Goal: Task Accomplishment & Management: Manage account settings

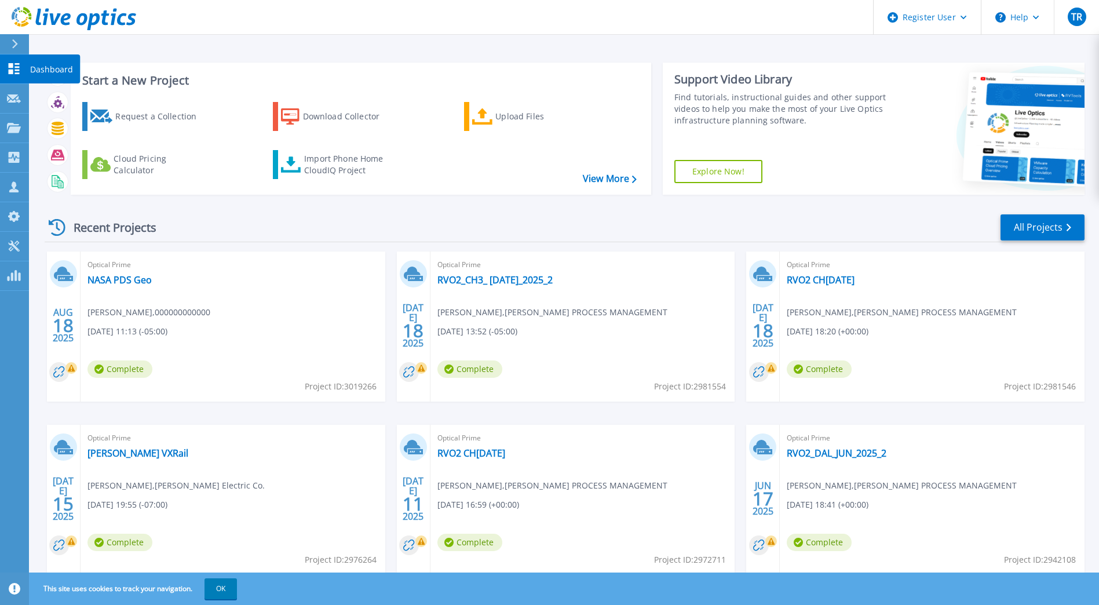
click at [16, 67] on icon at bounding box center [14, 68] width 11 height 11
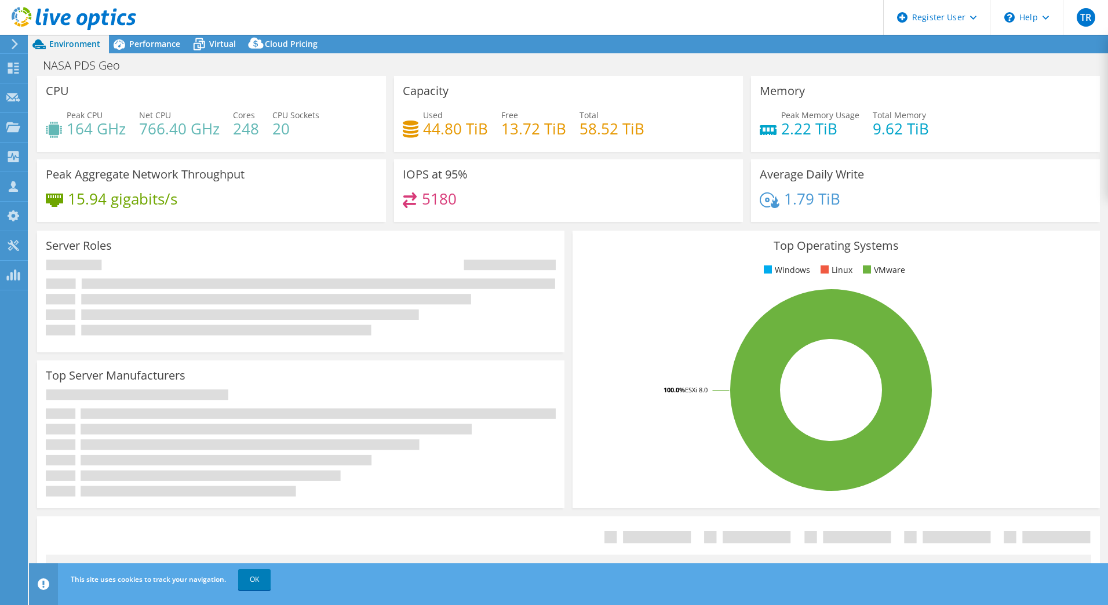
select select "USD"
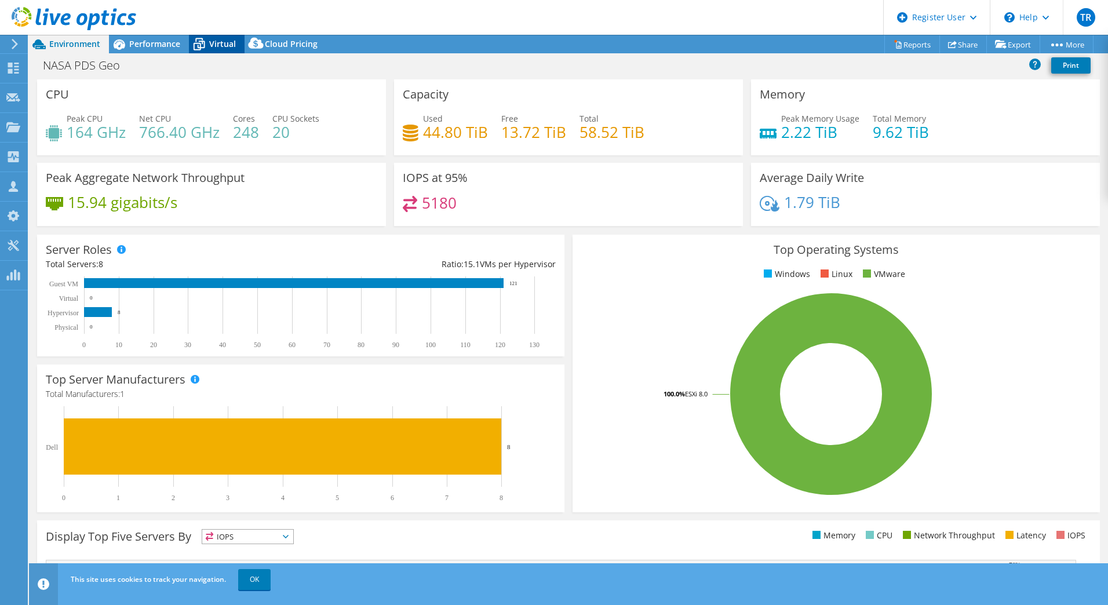
click at [226, 42] on span "Virtual" at bounding box center [222, 43] width 27 height 11
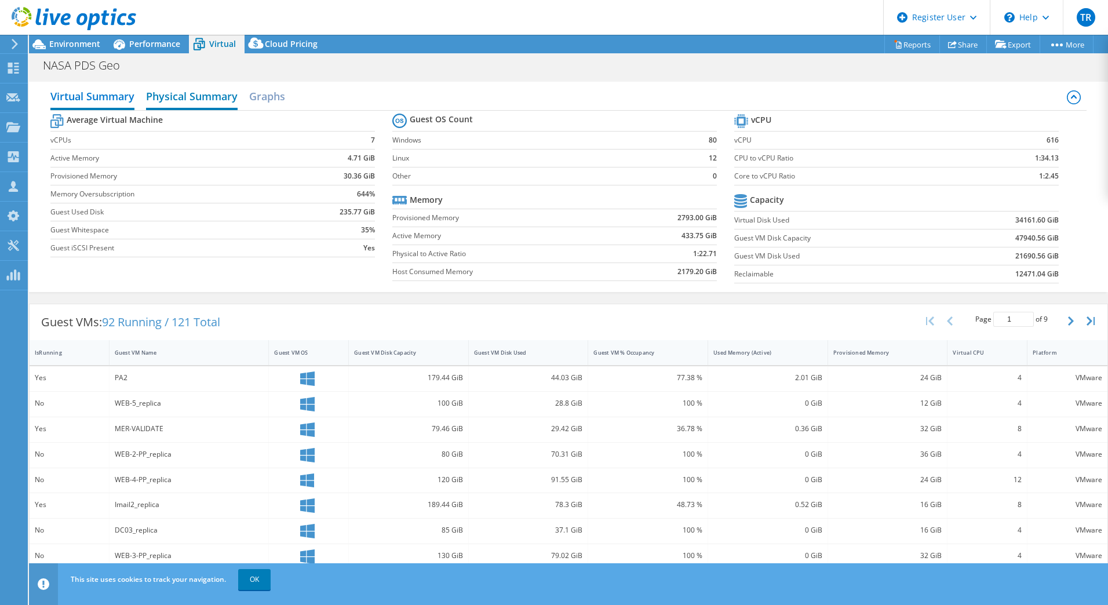
click at [198, 96] on h2 "Physical Summary" at bounding box center [192, 97] width 92 height 25
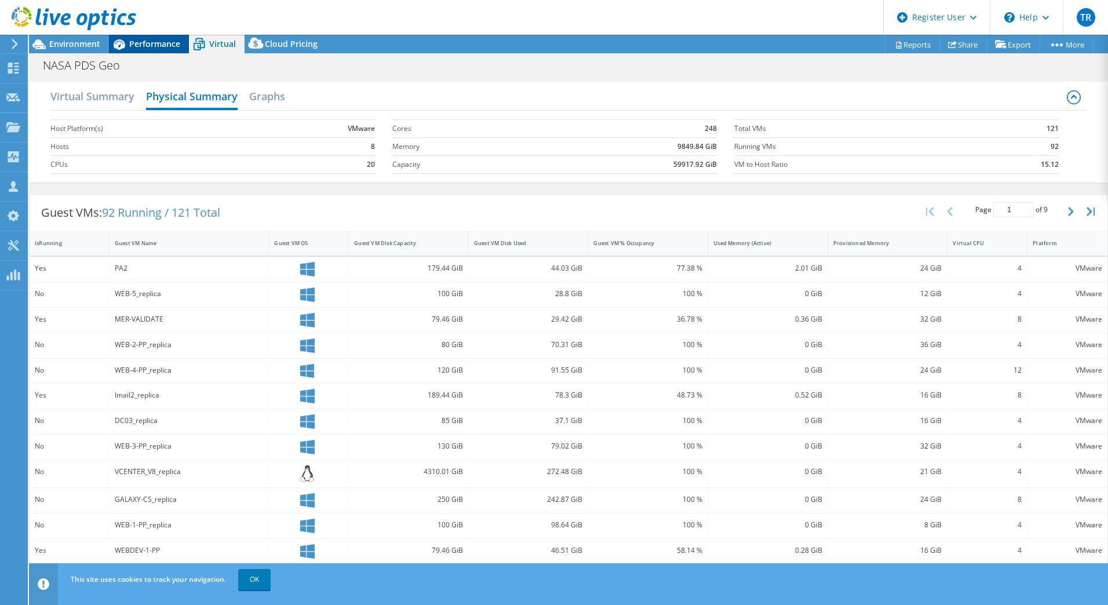
click at [158, 46] on span "Performance" at bounding box center [154, 43] width 51 height 11
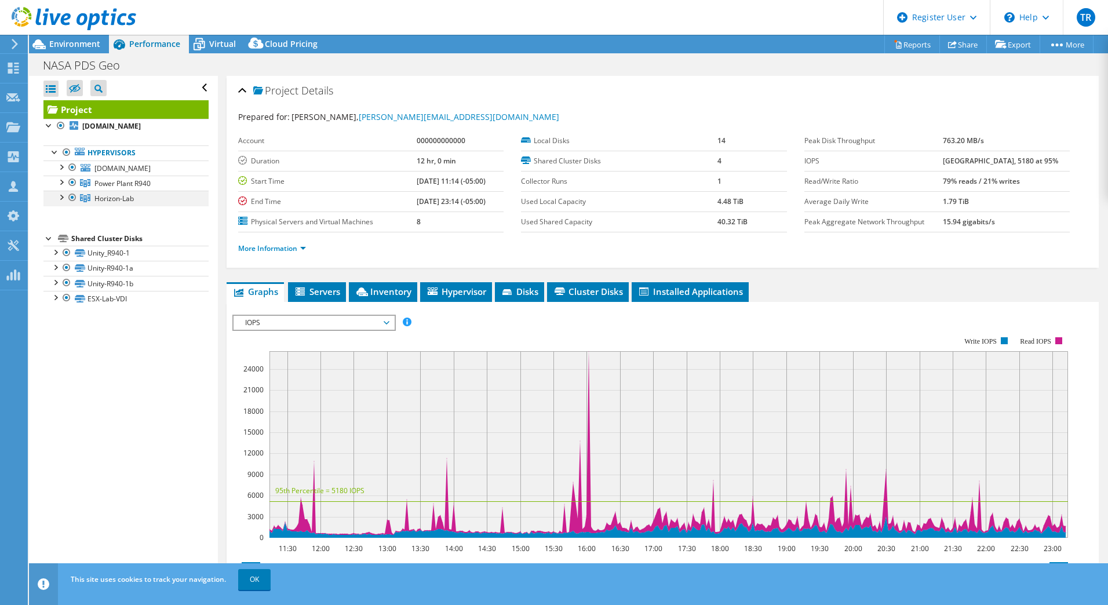
click at [61, 196] on div at bounding box center [61, 197] width 12 height 12
click at [60, 180] on div at bounding box center [61, 182] width 12 height 12
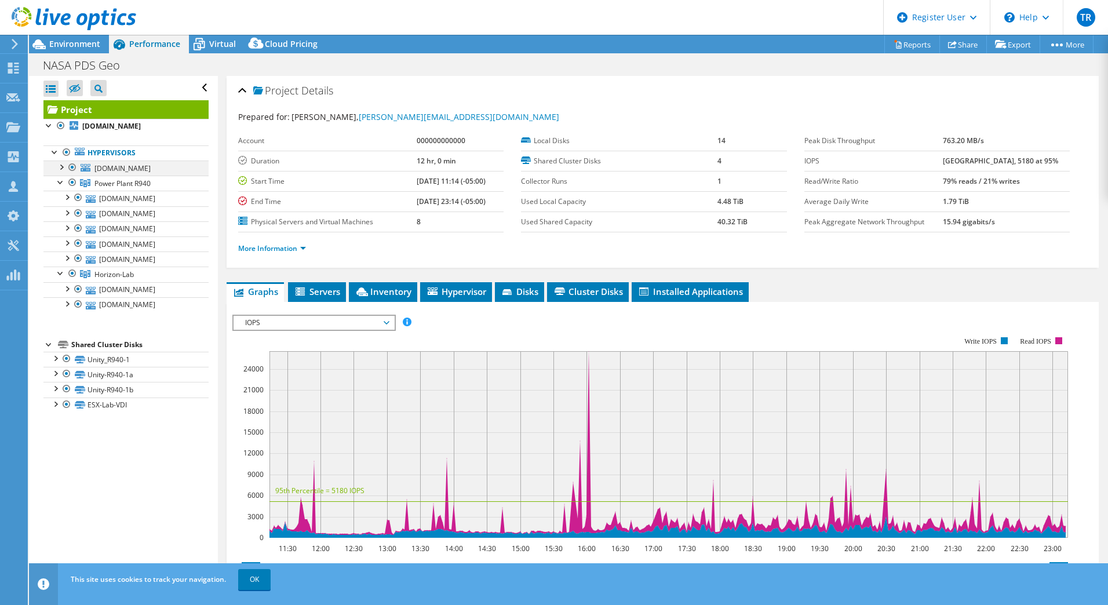
click at [60, 167] on div at bounding box center [61, 166] width 12 height 12
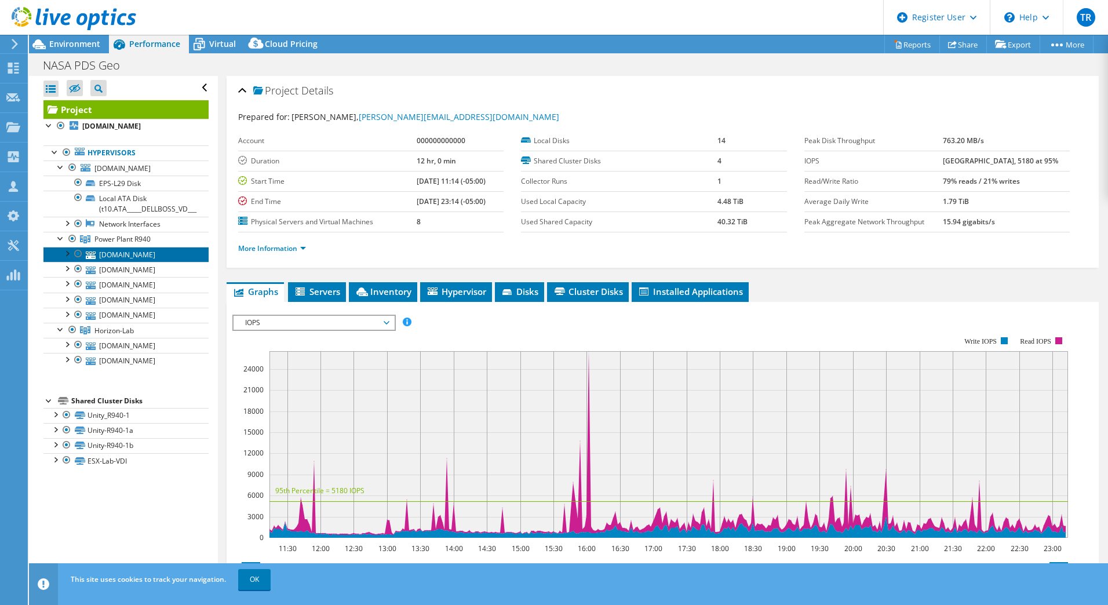
click at [140, 253] on link "[DOMAIN_NAME]" at bounding box center [125, 254] width 165 height 15
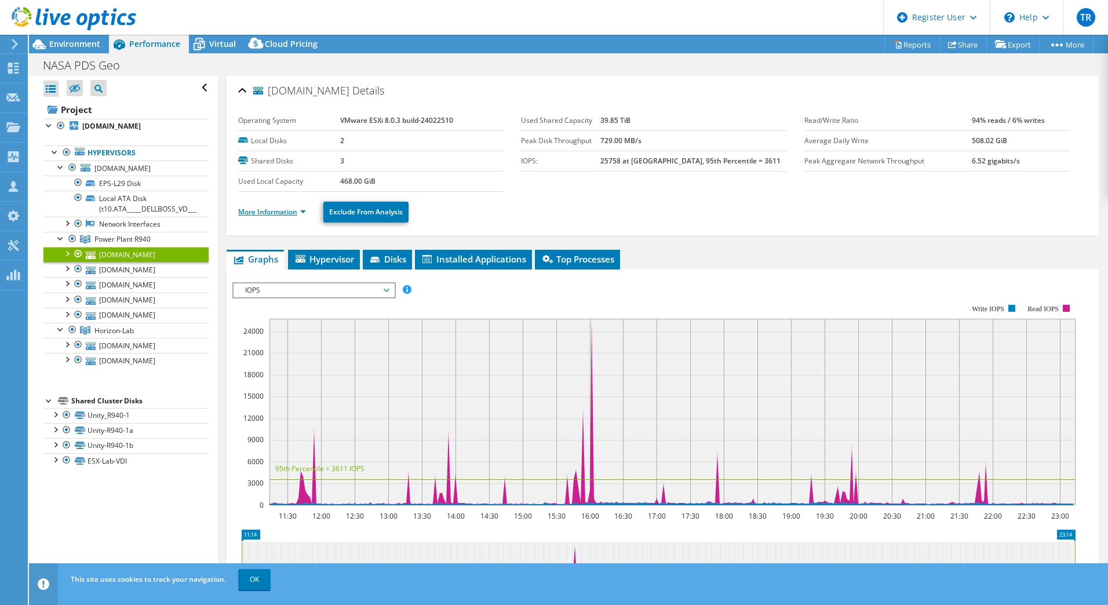
click at [289, 213] on link "More Information" at bounding box center [272, 212] width 68 height 10
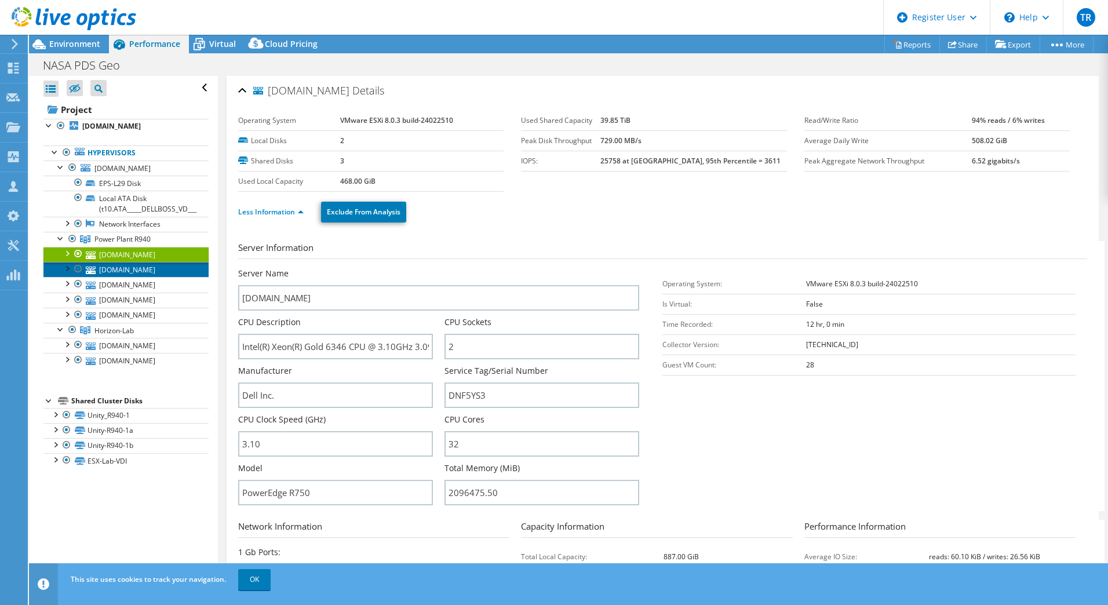
click at [131, 272] on link "[DOMAIN_NAME]" at bounding box center [125, 269] width 165 height 15
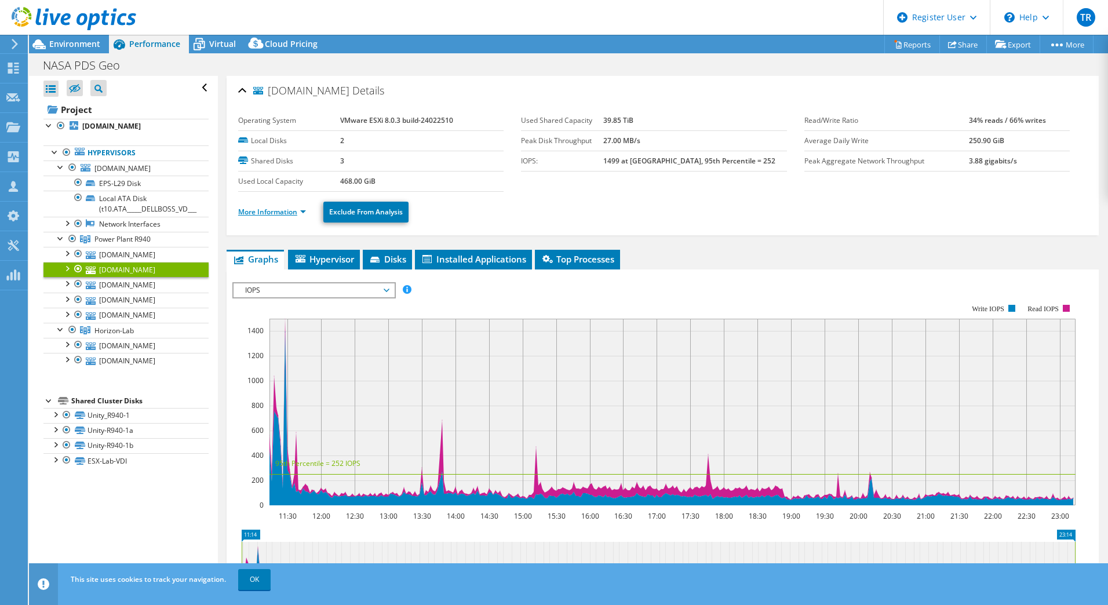
click at [287, 213] on link "More Information" at bounding box center [272, 212] width 68 height 10
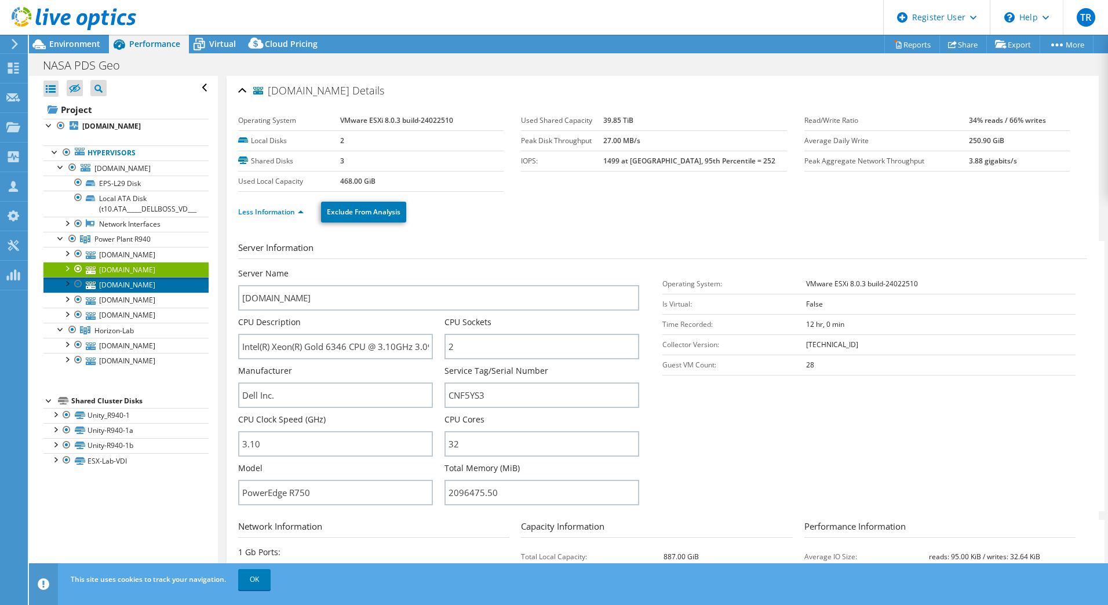
click at [154, 286] on link "esx-10.rsl.wustl.edu" at bounding box center [125, 284] width 165 height 15
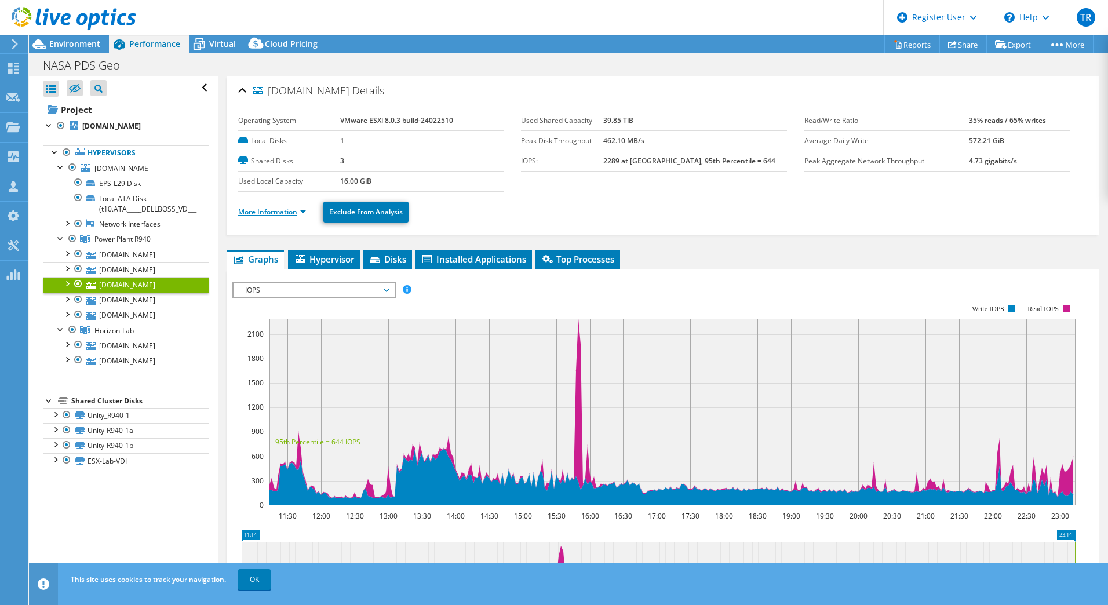
click at [272, 212] on link "More Information" at bounding box center [272, 212] width 68 height 10
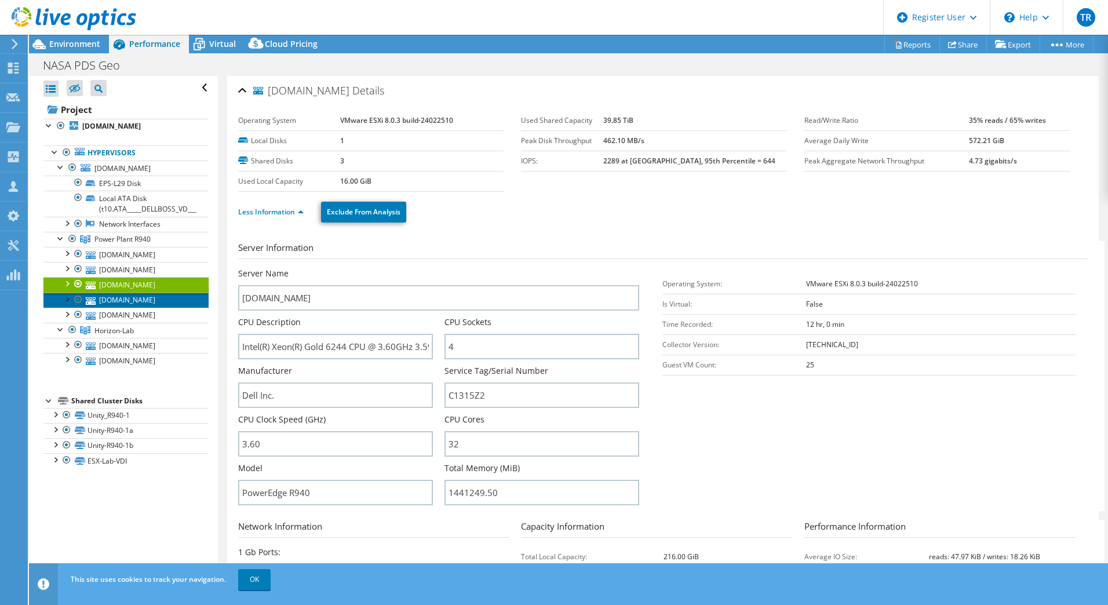
click at [143, 304] on link "esx-12.rsl.wustl.edu" at bounding box center [125, 300] width 165 height 15
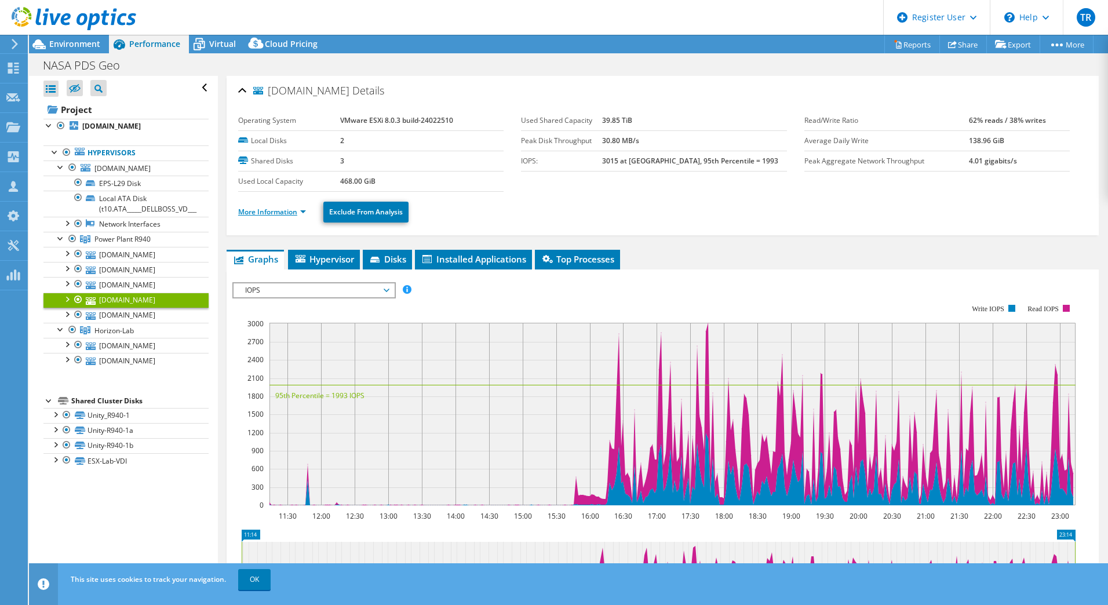
click at [283, 211] on link "More Information" at bounding box center [272, 212] width 68 height 10
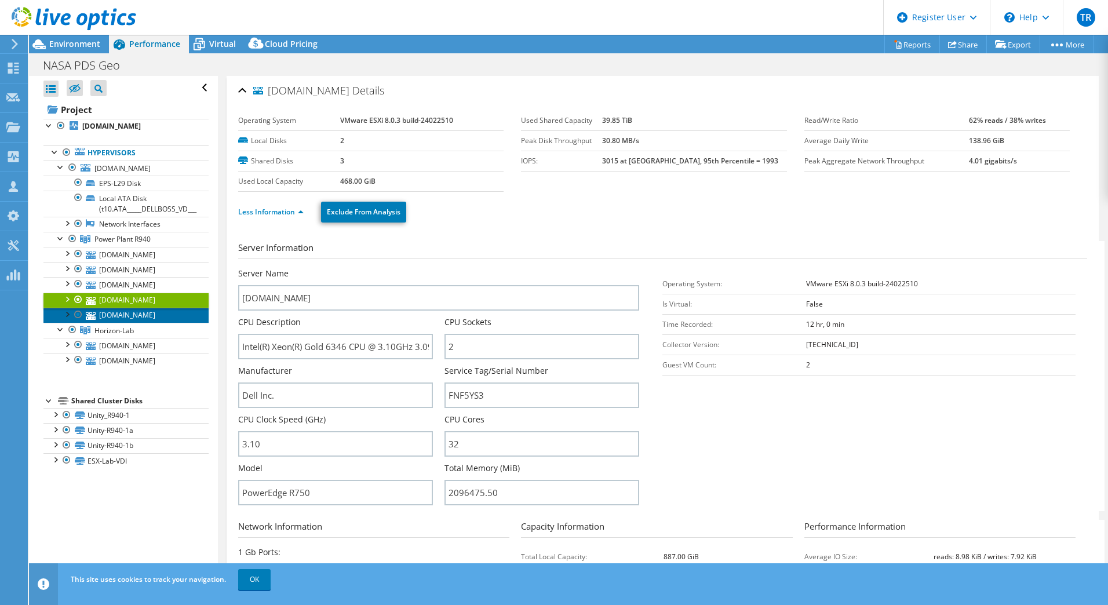
click at [147, 313] on link "esx-9.rsl.wustl.edu" at bounding box center [125, 315] width 165 height 15
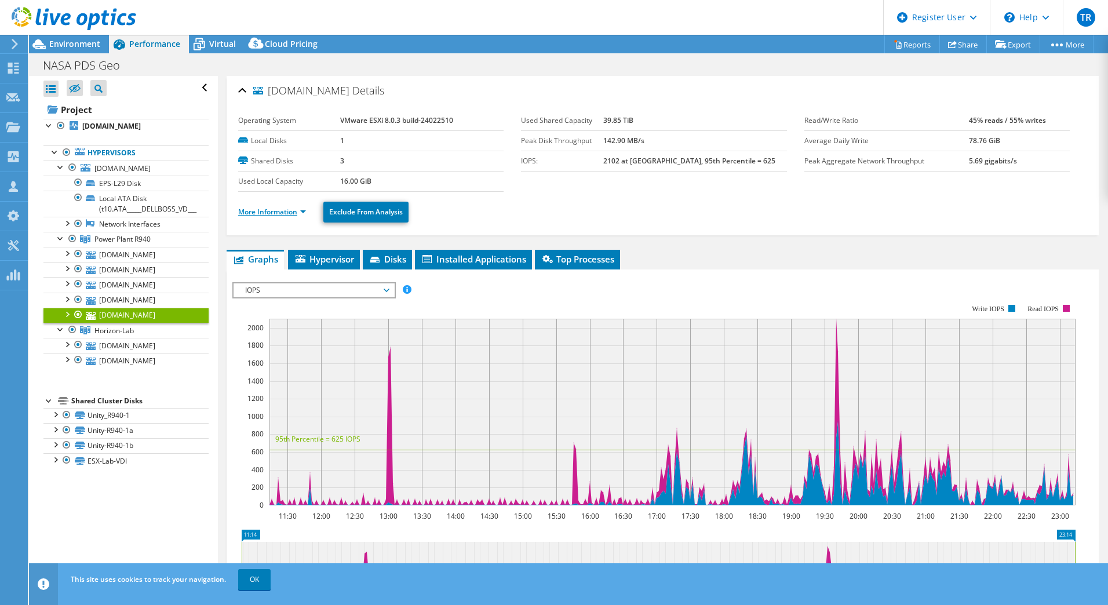
click at [275, 211] on link "More Information" at bounding box center [272, 212] width 68 height 10
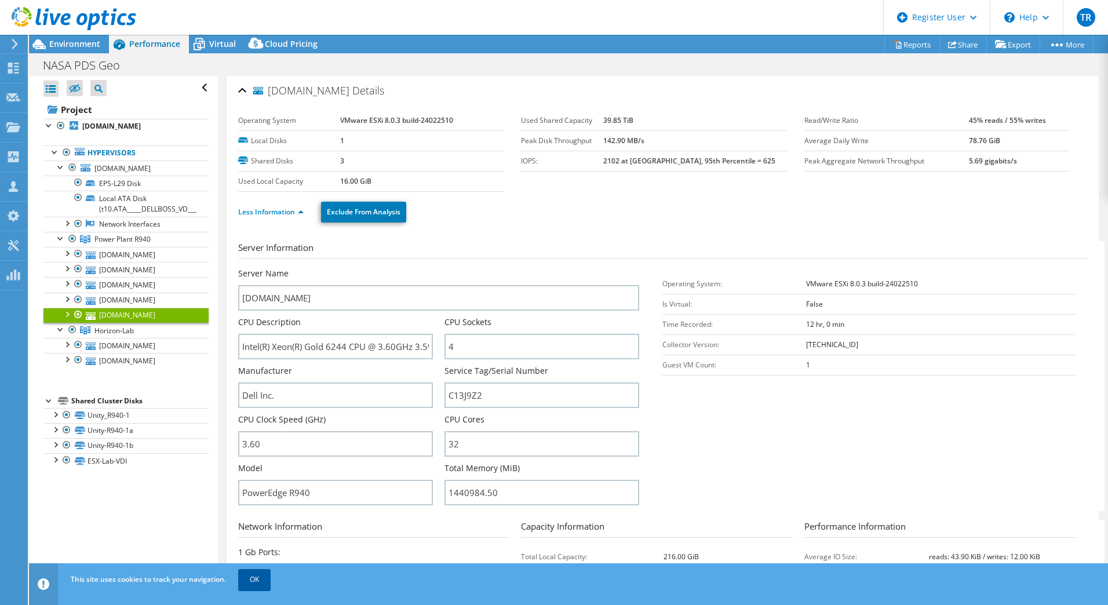
click at [249, 579] on link "OK" at bounding box center [254, 579] width 32 height 21
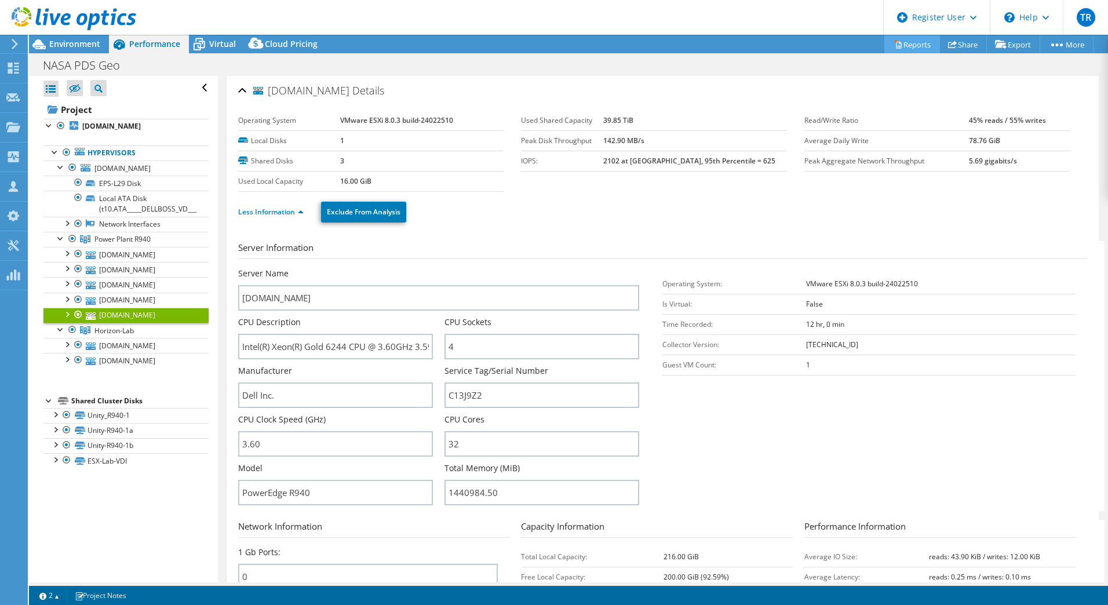
click at [901, 44] on link "Reports" at bounding box center [912, 44] width 56 height 18
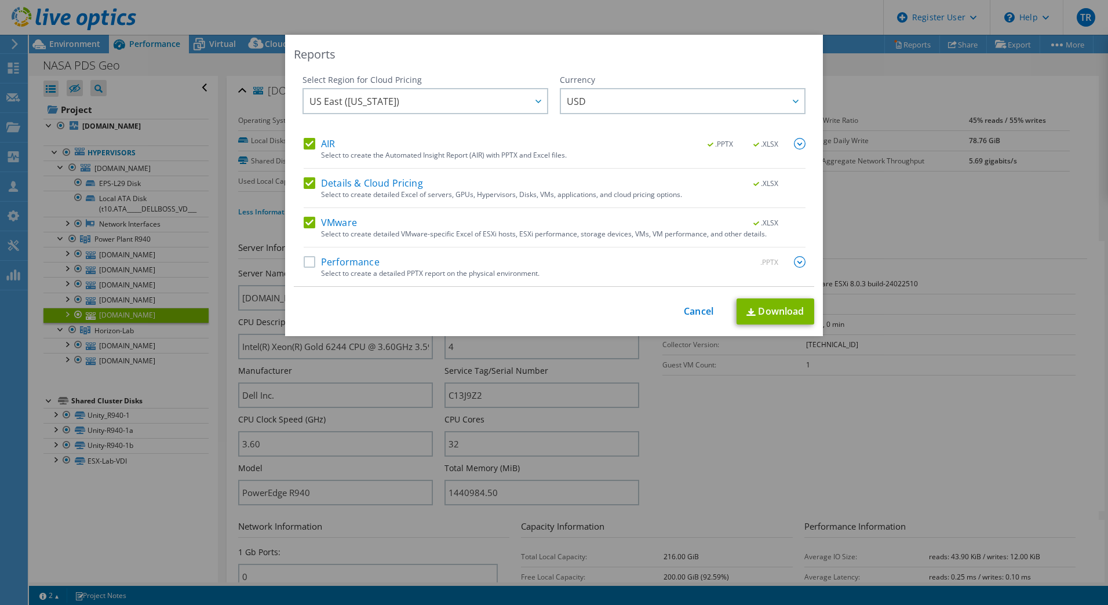
click at [342, 261] on label "Performance" at bounding box center [342, 262] width 76 height 12
click at [0, 0] on input "Performance" at bounding box center [0, 0] width 0 height 0
click at [535, 101] on icon at bounding box center [538, 101] width 6 height 3
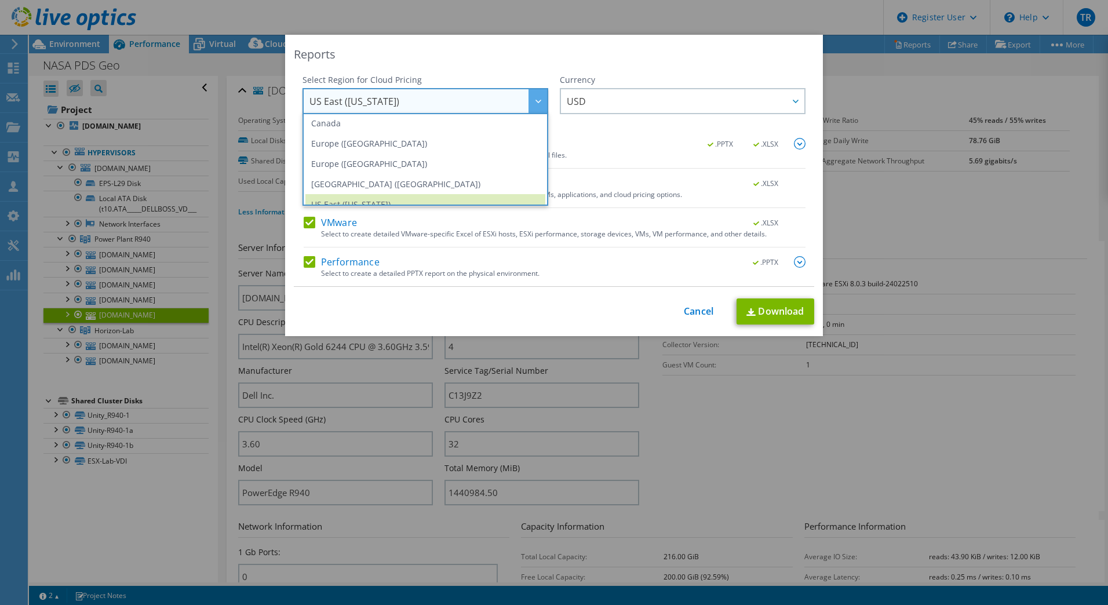
scroll to position [156, 0]
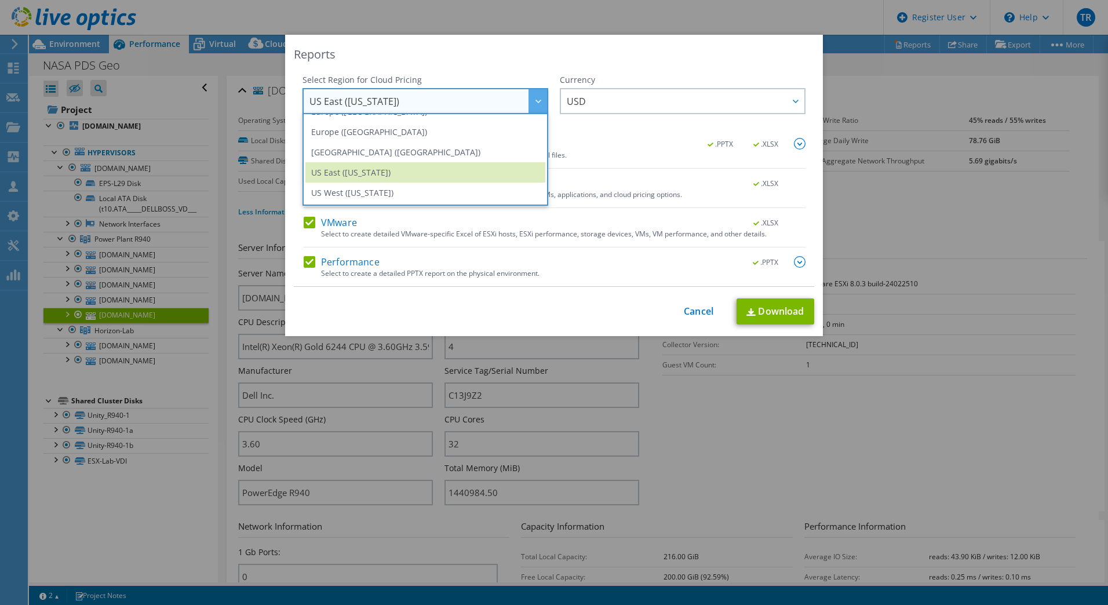
click at [517, 59] on div "Reports" at bounding box center [554, 54] width 520 height 16
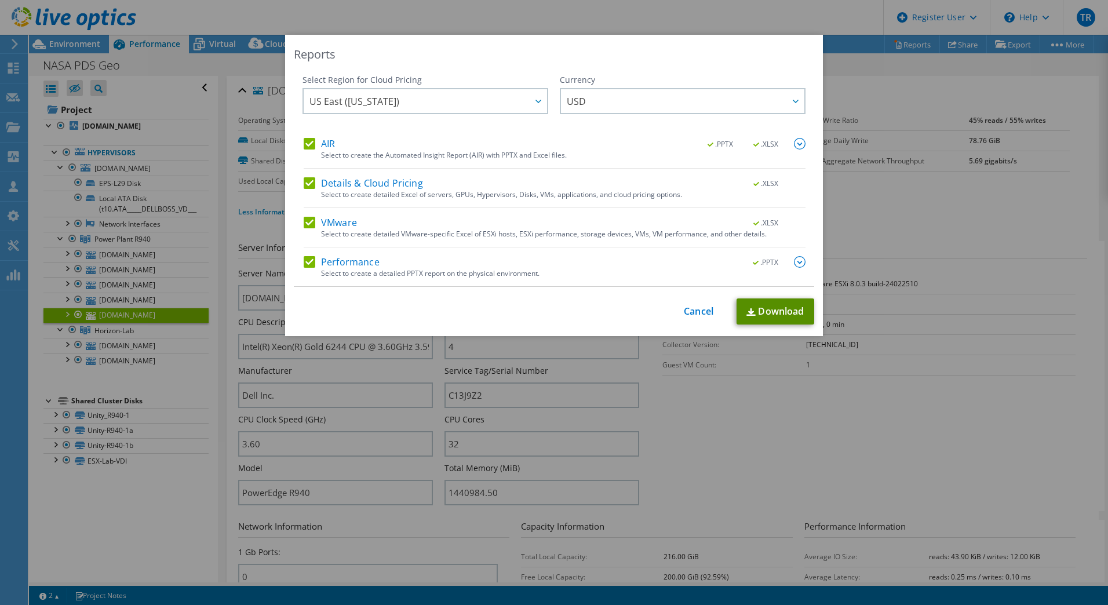
click at [777, 312] on link "Download" at bounding box center [775, 311] width 78 height 26
click at [694, 308] on link "Cancel" at bounding box center [699, 311] width 30 height 11
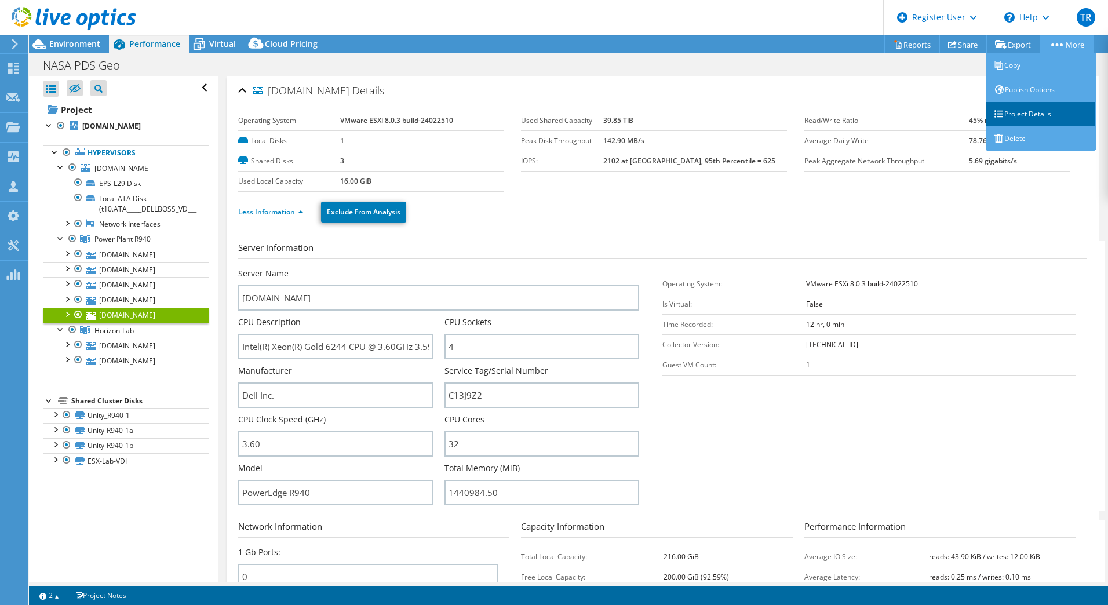
click at [1016, 111] on link "Project Details" at bounding box center [1040, 114] width 110 height 24
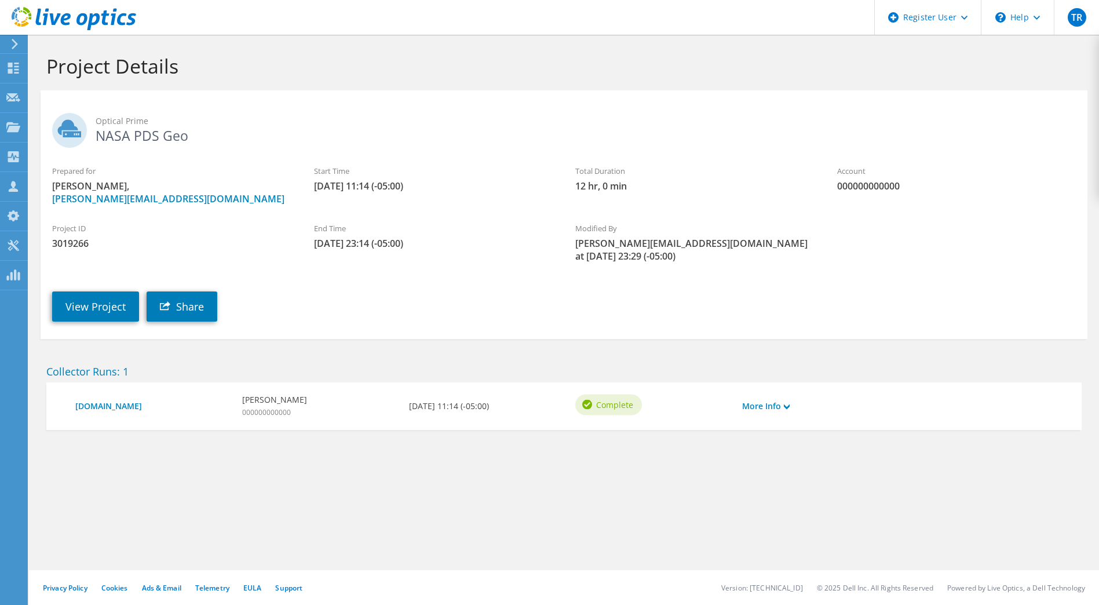
click at [71, 243] on span "3019266" at bounding box center [171, 243] width 239 height 13
copy span "3019266"
click at [99, 291] on link "View Project" at bounding box center [95, 306] width 87 height 30
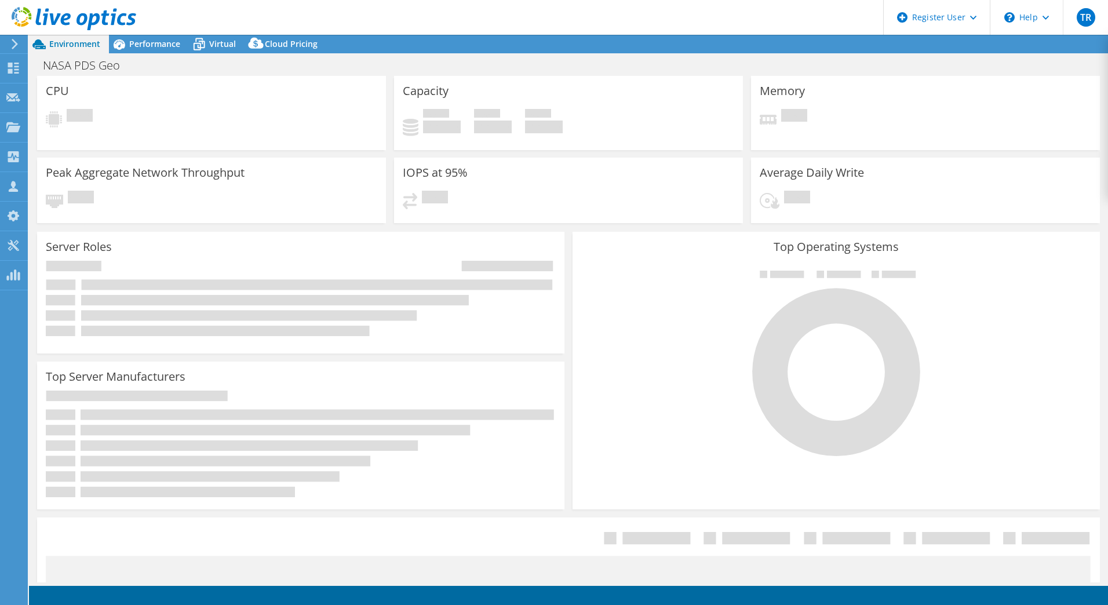
select select "USD"
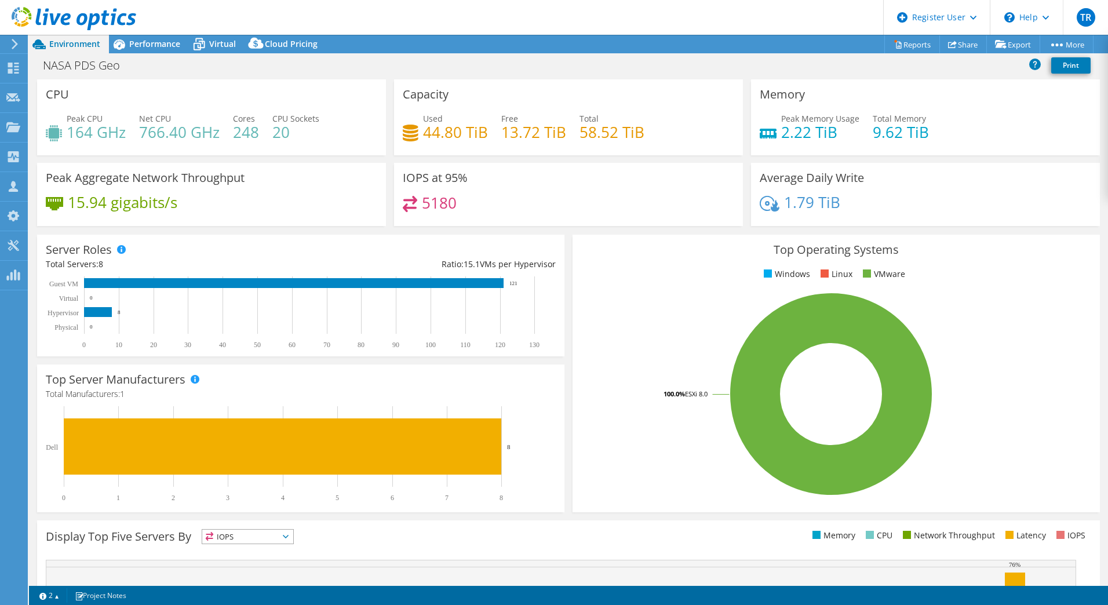
click at [12, 46] on icon at bounding box center [14, 44] width 9 height 10
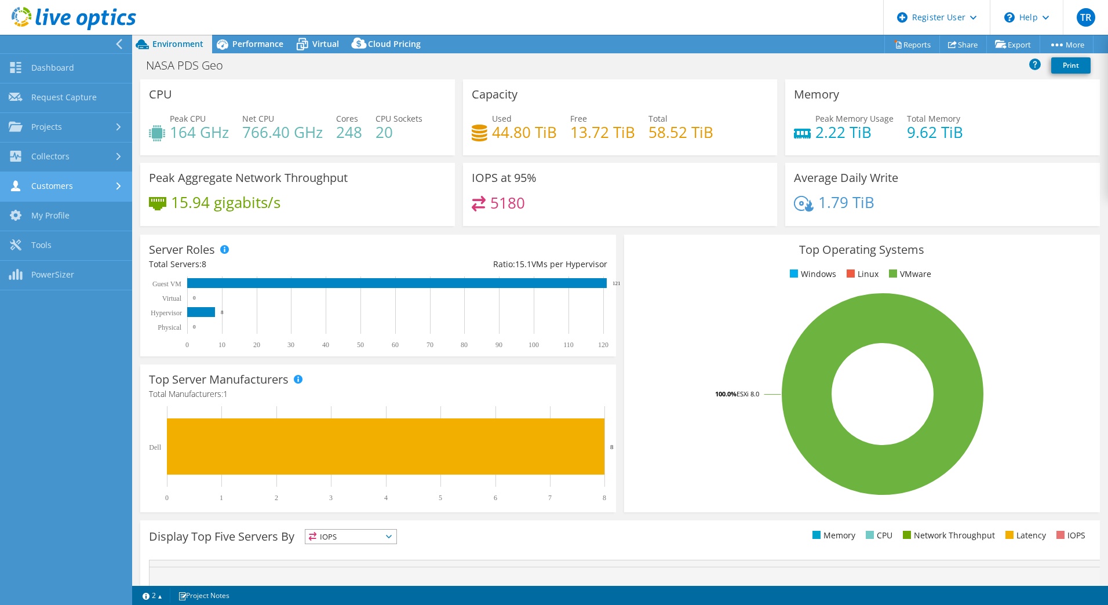
click at [100, 190] on link "Customers" at bounding box center [66, 187] width 132 height 30
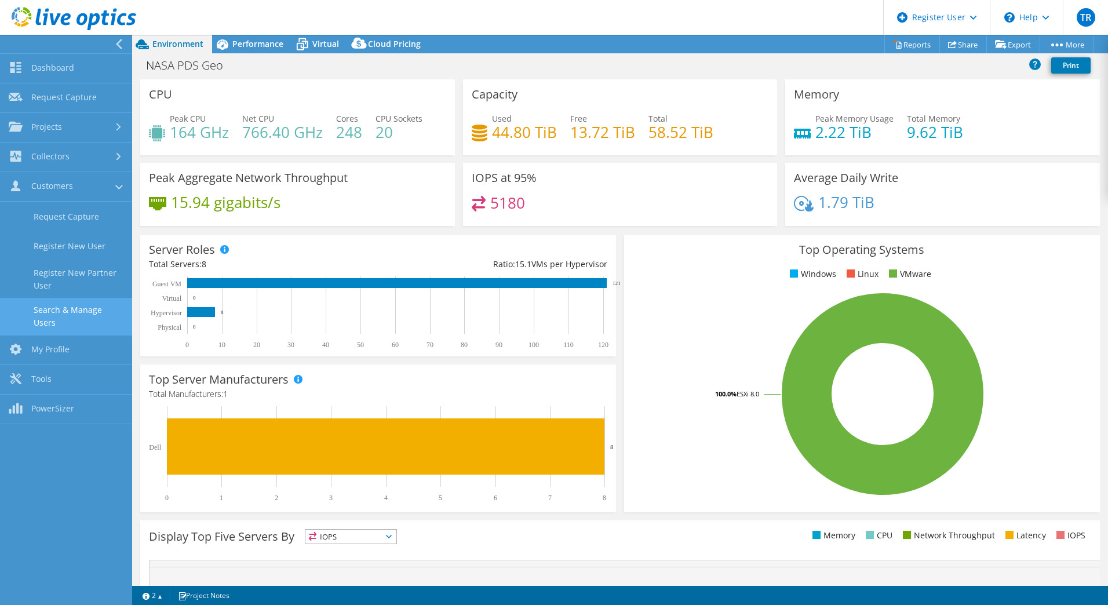
click at [94, 313] on link "Search & Manage Users" at bounding box center [66, 316] width 132 height 37
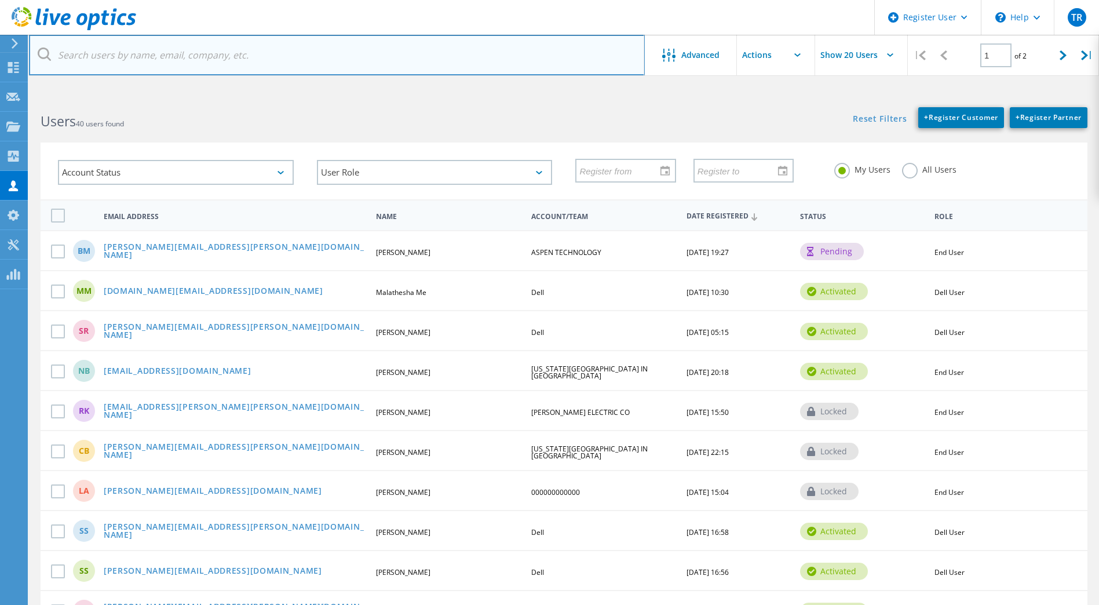
click at [200, 57] on input "text" at bounding box center [337, 55] width 616 height 41
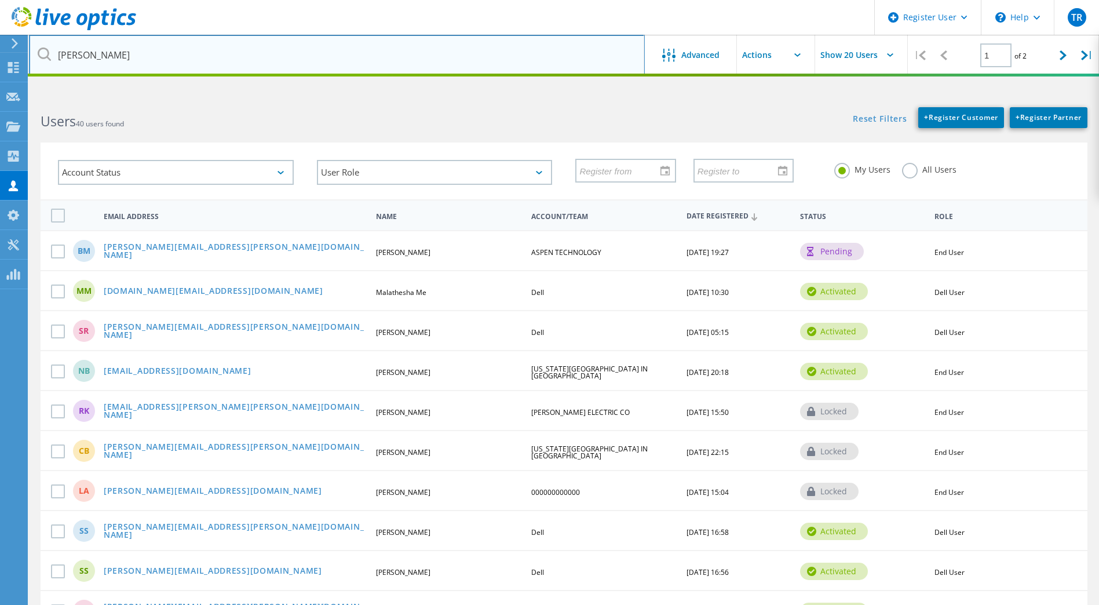
type input "[PERSON_NAME]"
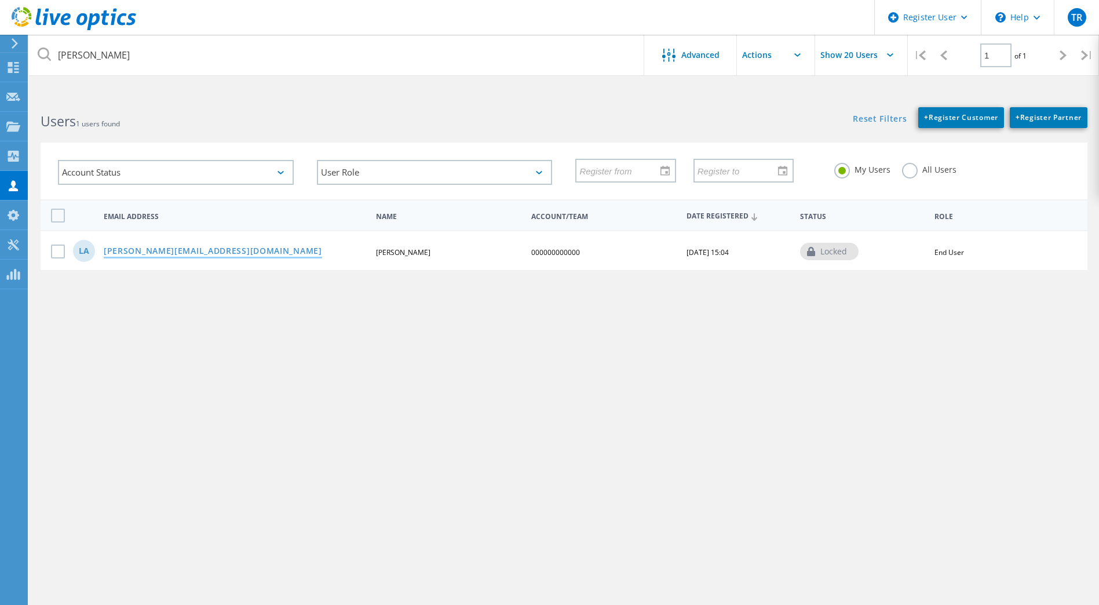
click at [141, 249] on link "[PERSON_NAME][EMAIL_ADDRESS][DOMAIN_NAME]" at bounding box center [213, 252] width 218 height 10
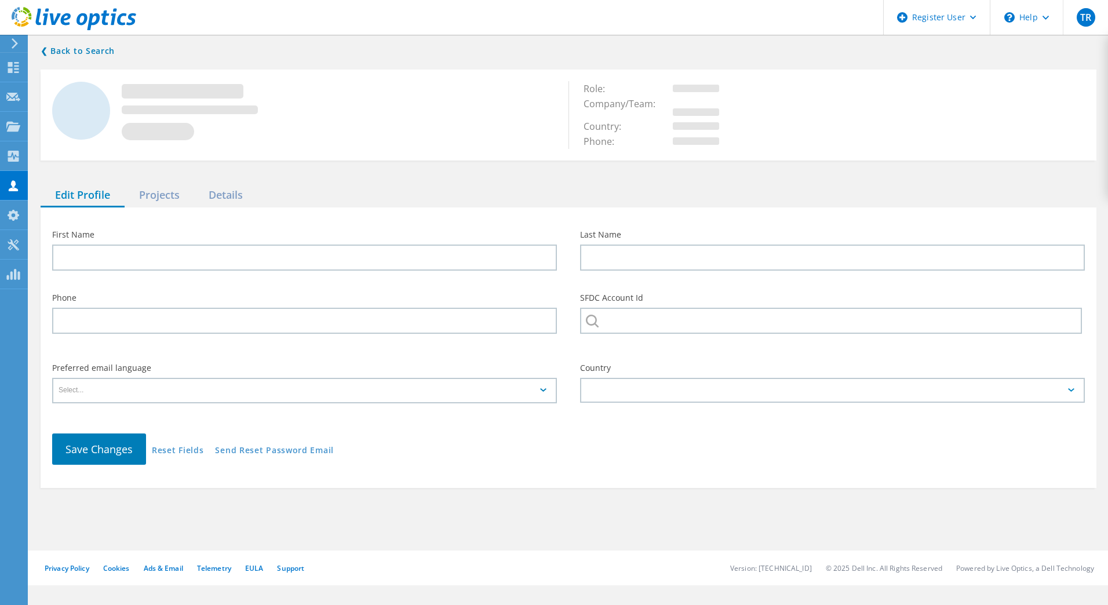
type input "[PERSON_NAME]"
type input "000000000000"
type input "English"
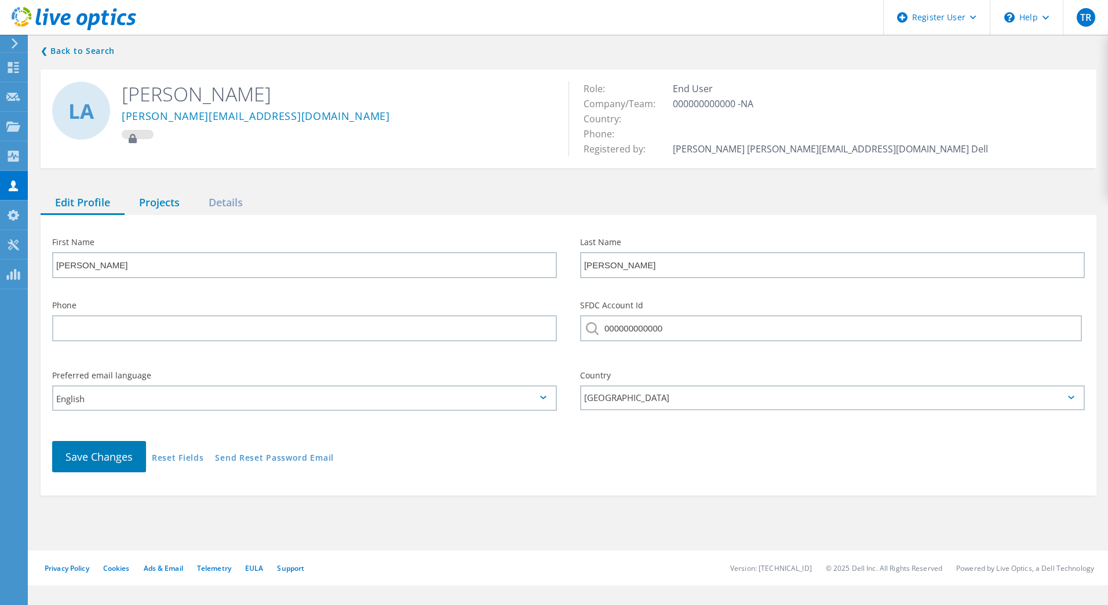
click at [167, 201] on div "Projects" at bounding box center [160, 203] width 70 height 24
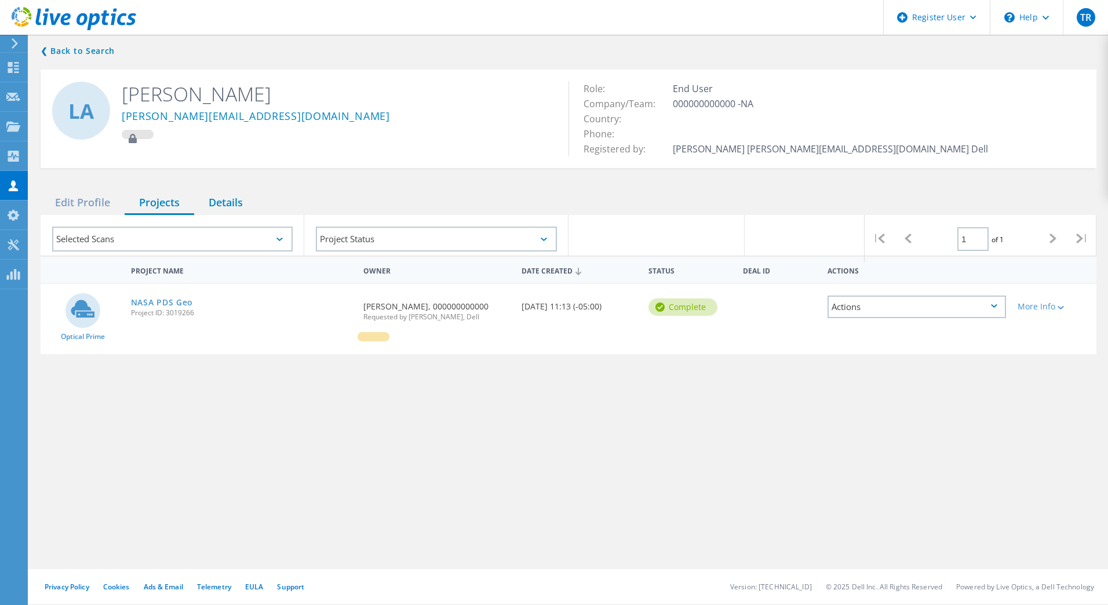
click at [229, 209] on div "Details" at bounding box center [225, 203] width 63 height 24
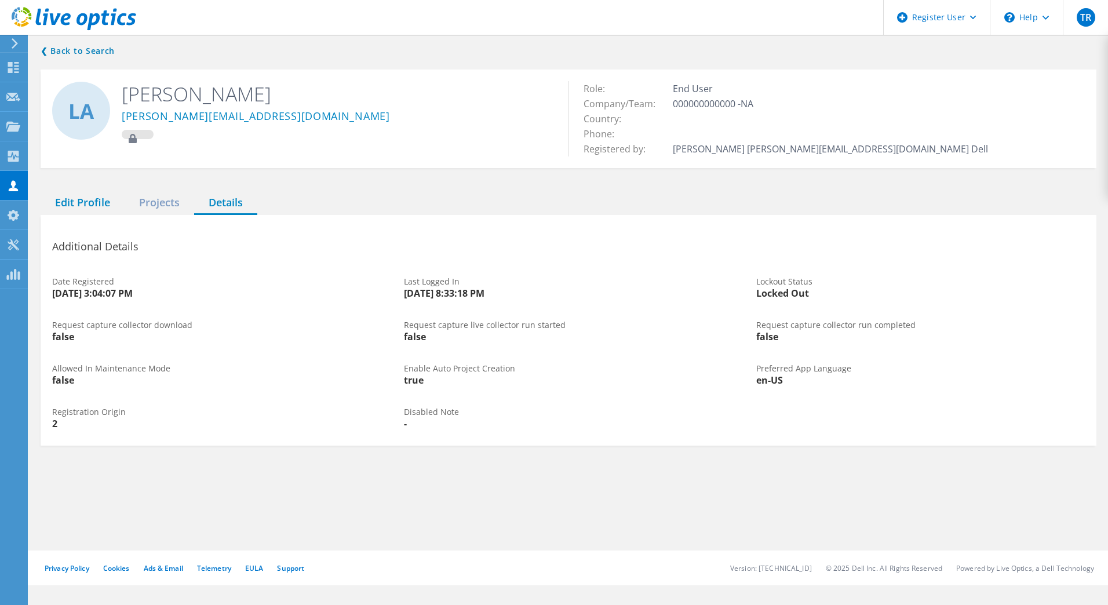
click at [76, 203] on div "Edit Profile" at bounding box center [83, 203] width 84 height 24
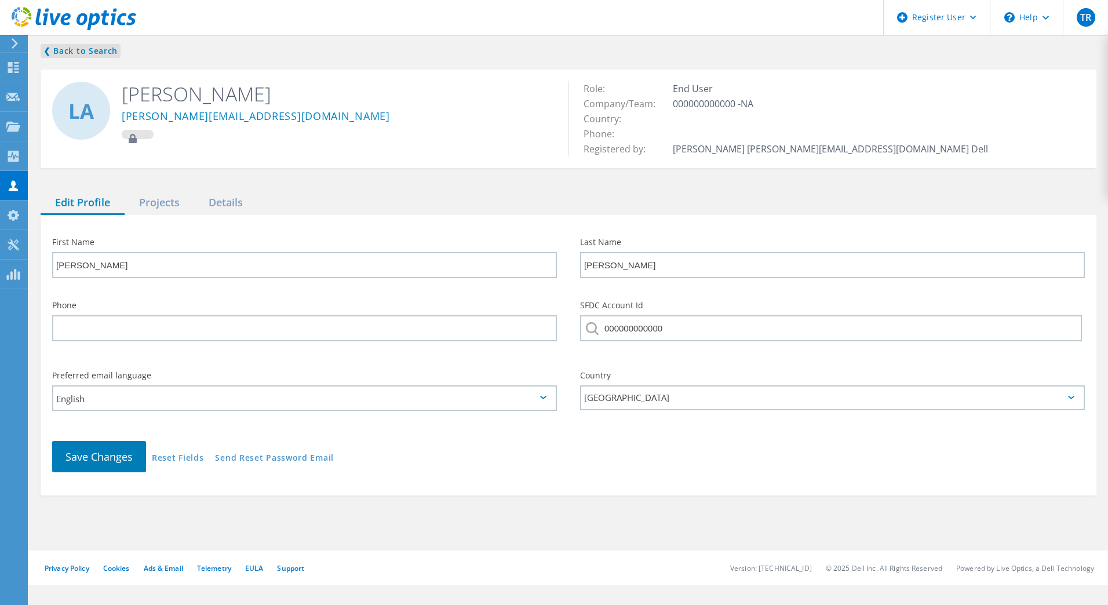
click at [82, 53] on link "❮ Back to Search" at bounding box center [81, 51] width 80 height 14
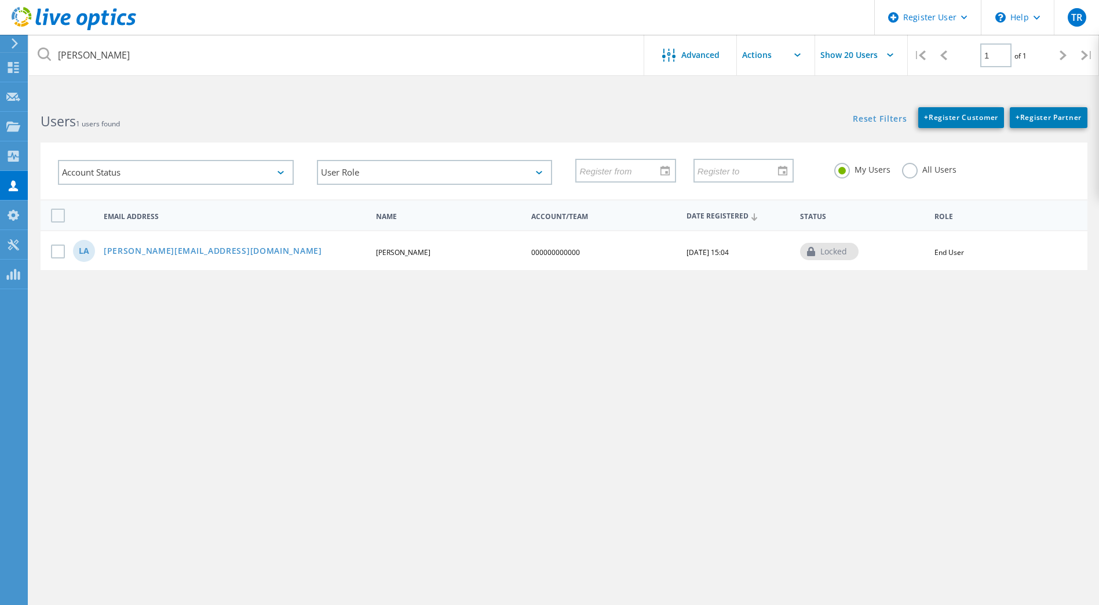
click at [539, 440] on div "[PERSON_NAME] Advanced Show 20 Users | 1 of 1 | Email Address First Name Last N…" at bounding box center [564, 355] width 1070 height 518
